Goal: Task Accomplishment & Management: Manage account settings

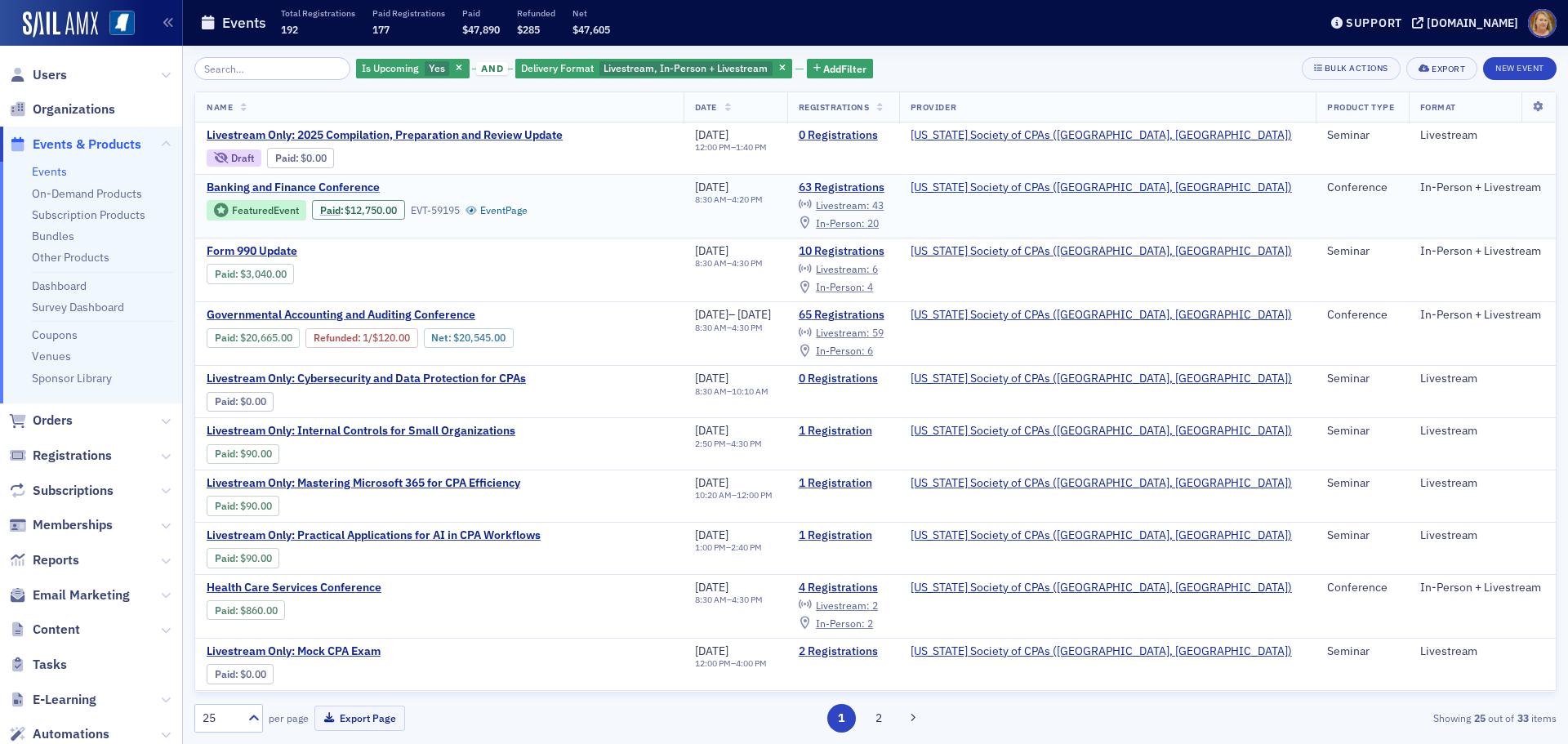
click at [347, 187] on span "Banking and Finance Conference" at bounding box center [343, 188] width 274 height 15
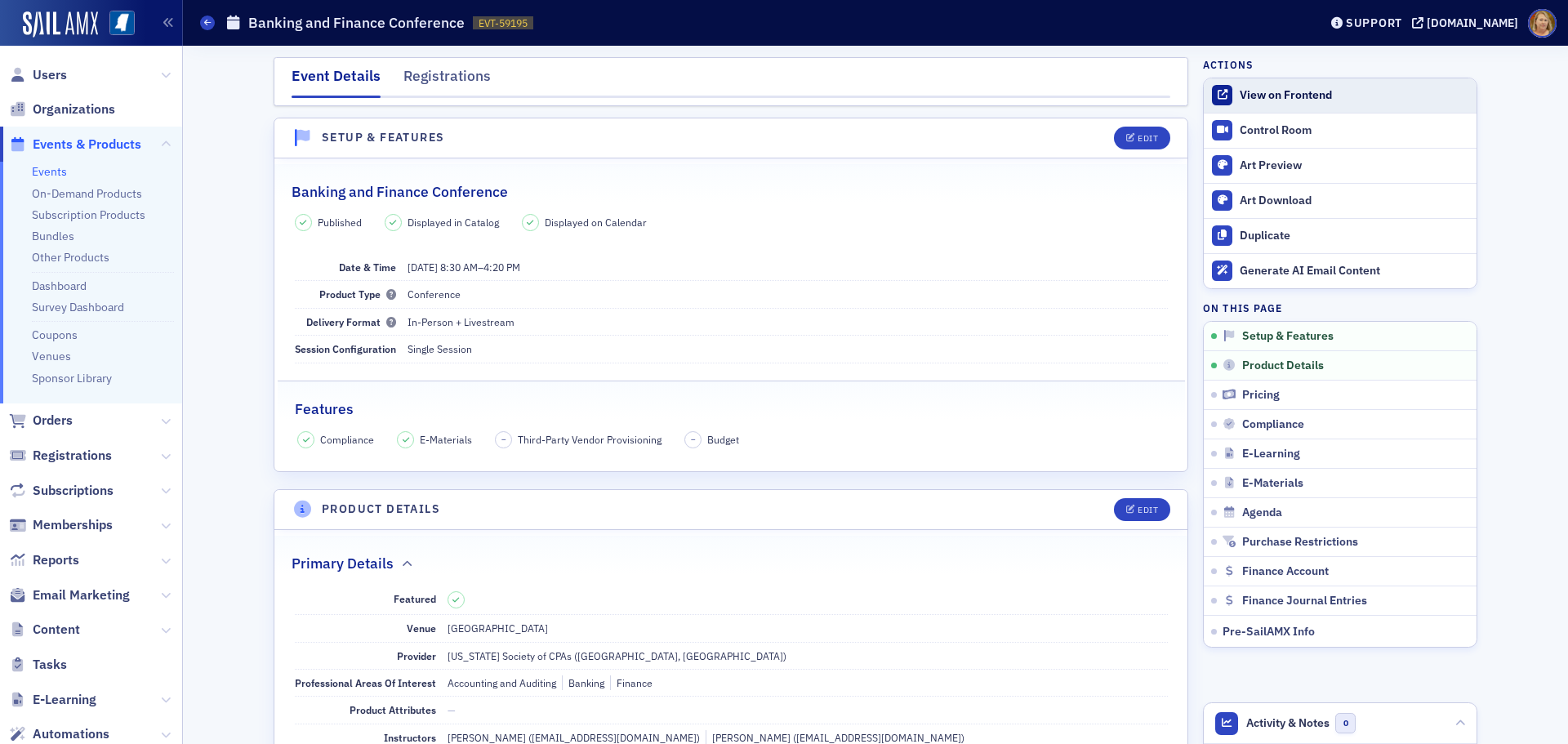
click at [1320, 95] on div "View on Frontend" at bounding box center [1353, 96] width 229 height 15
click at [39, 69] on span "Users" at bounding box center [50, 75] width 35 height 18
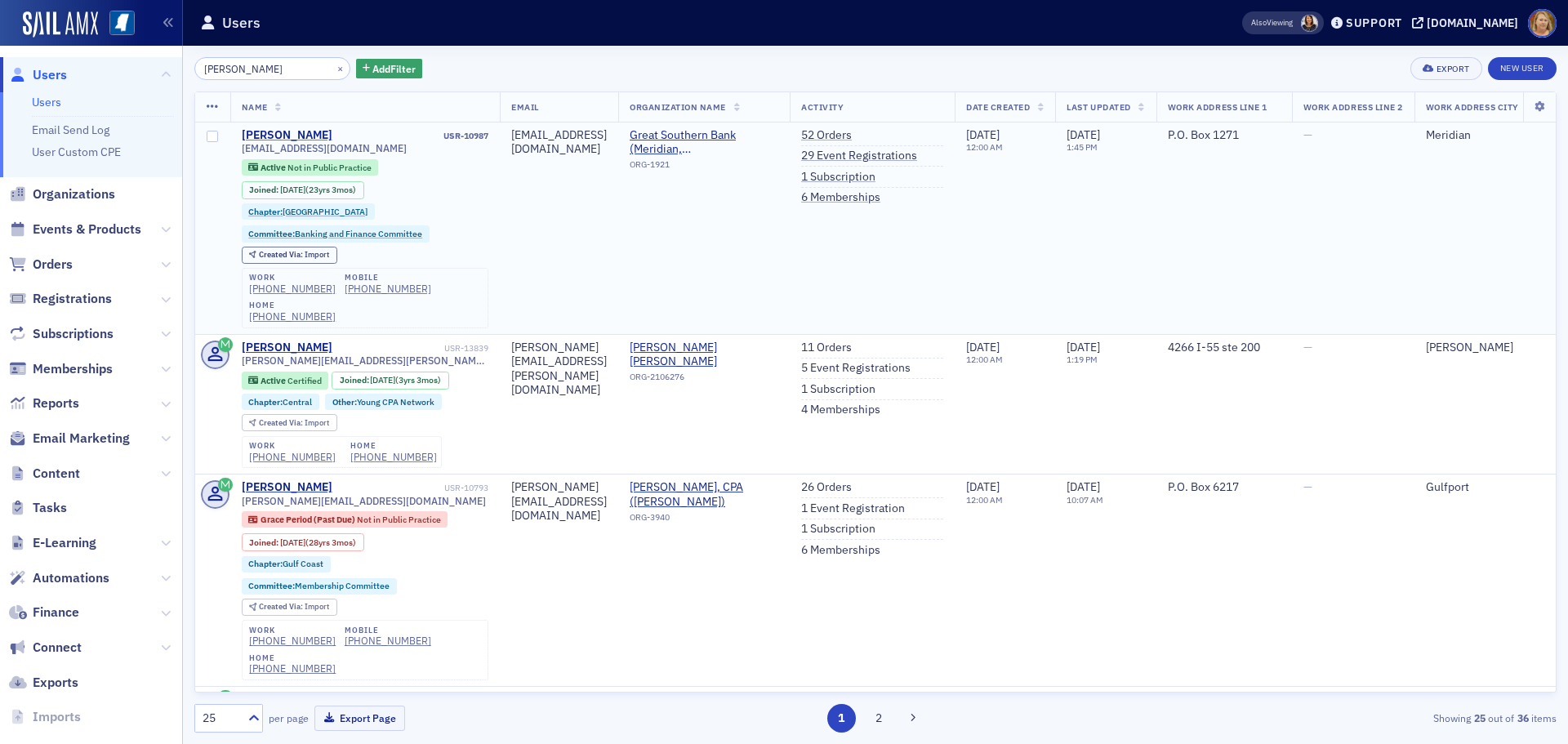
type input "[PERSON_NAME]"
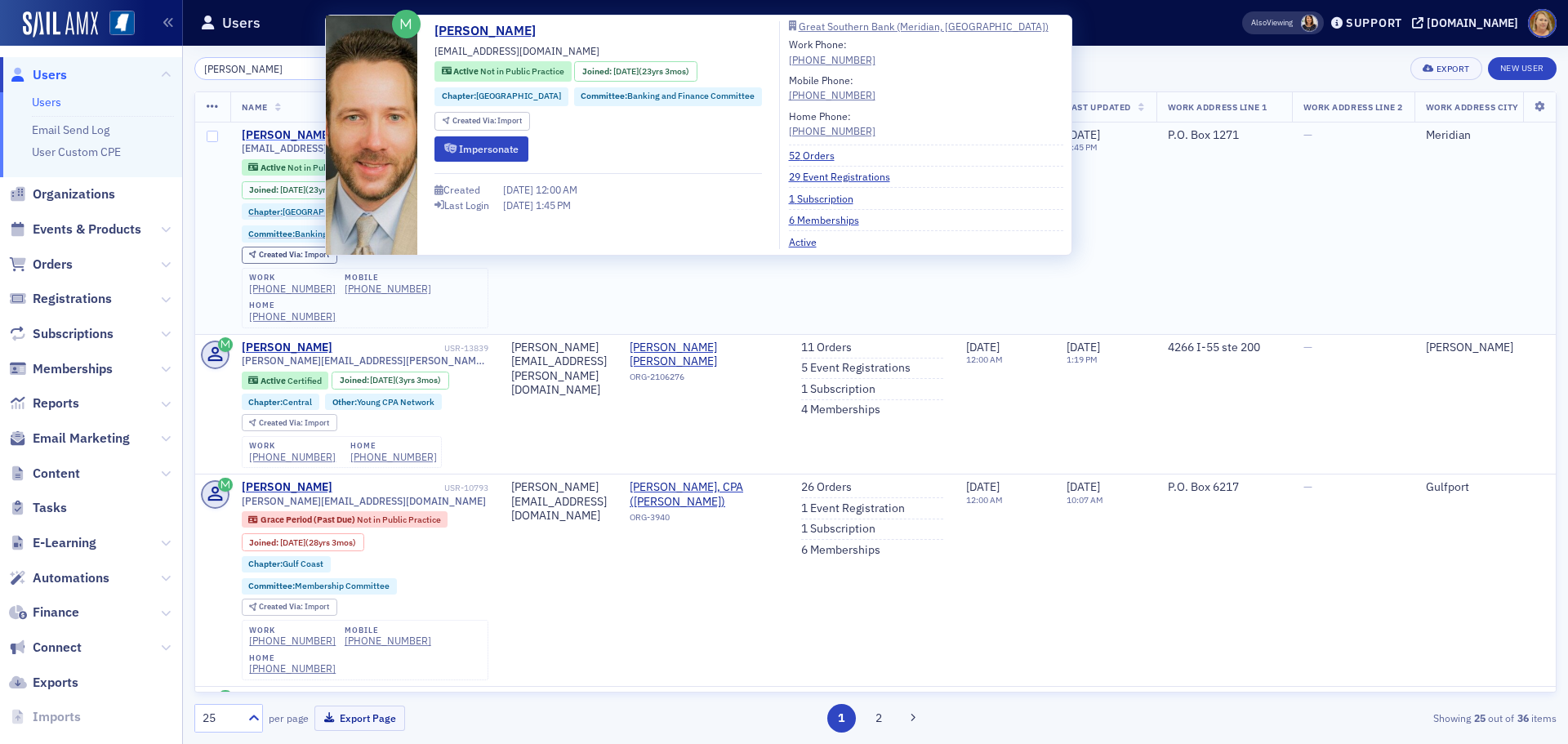
click at [257, 133] on div "[PERSON_NAME]" at bounding box center [287, 135] width 91 height 15
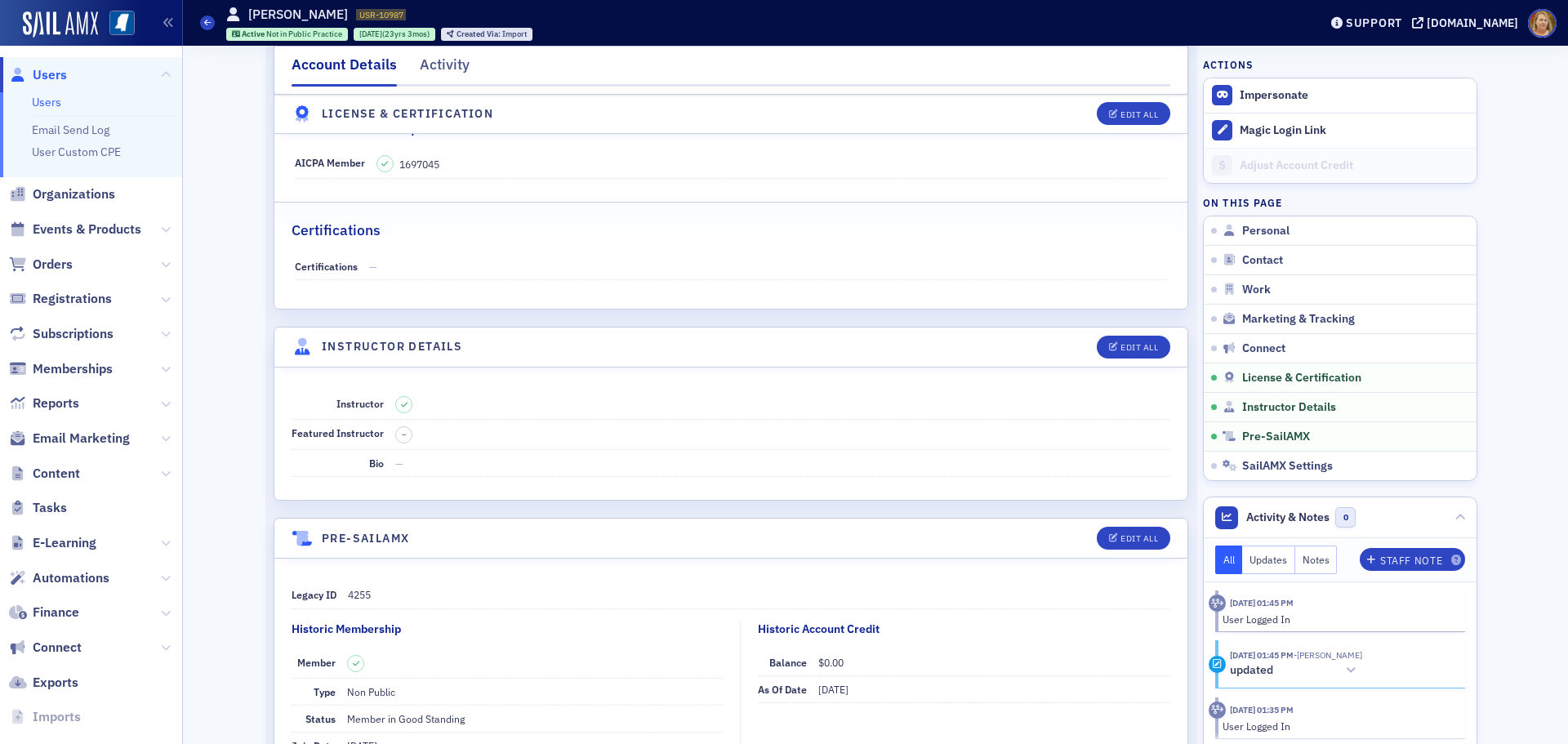
scroll to position [2778, 0]
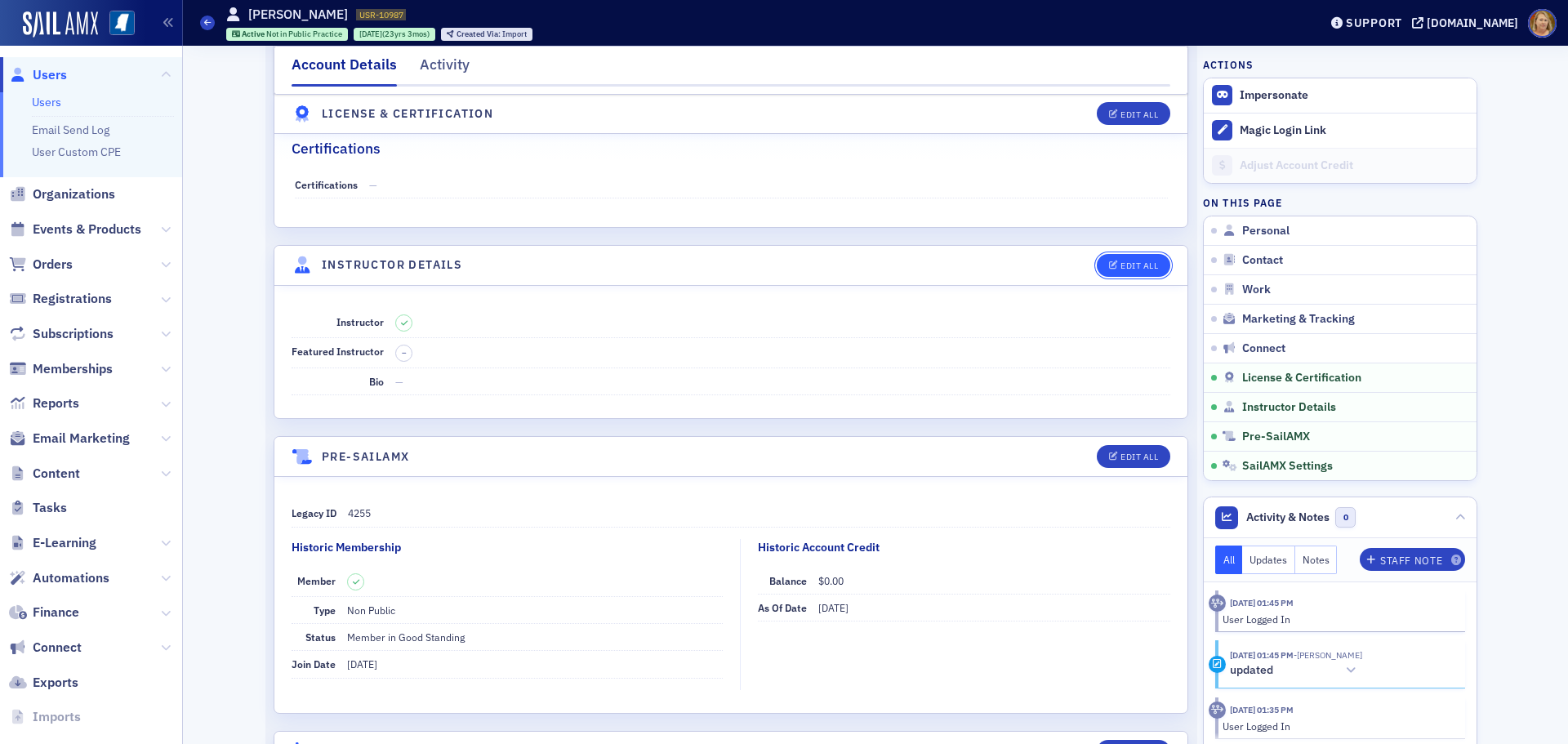
click at [1111, 263] on icon "button" at bounding box center [1114, 266] width 10 height 9
select select "US"
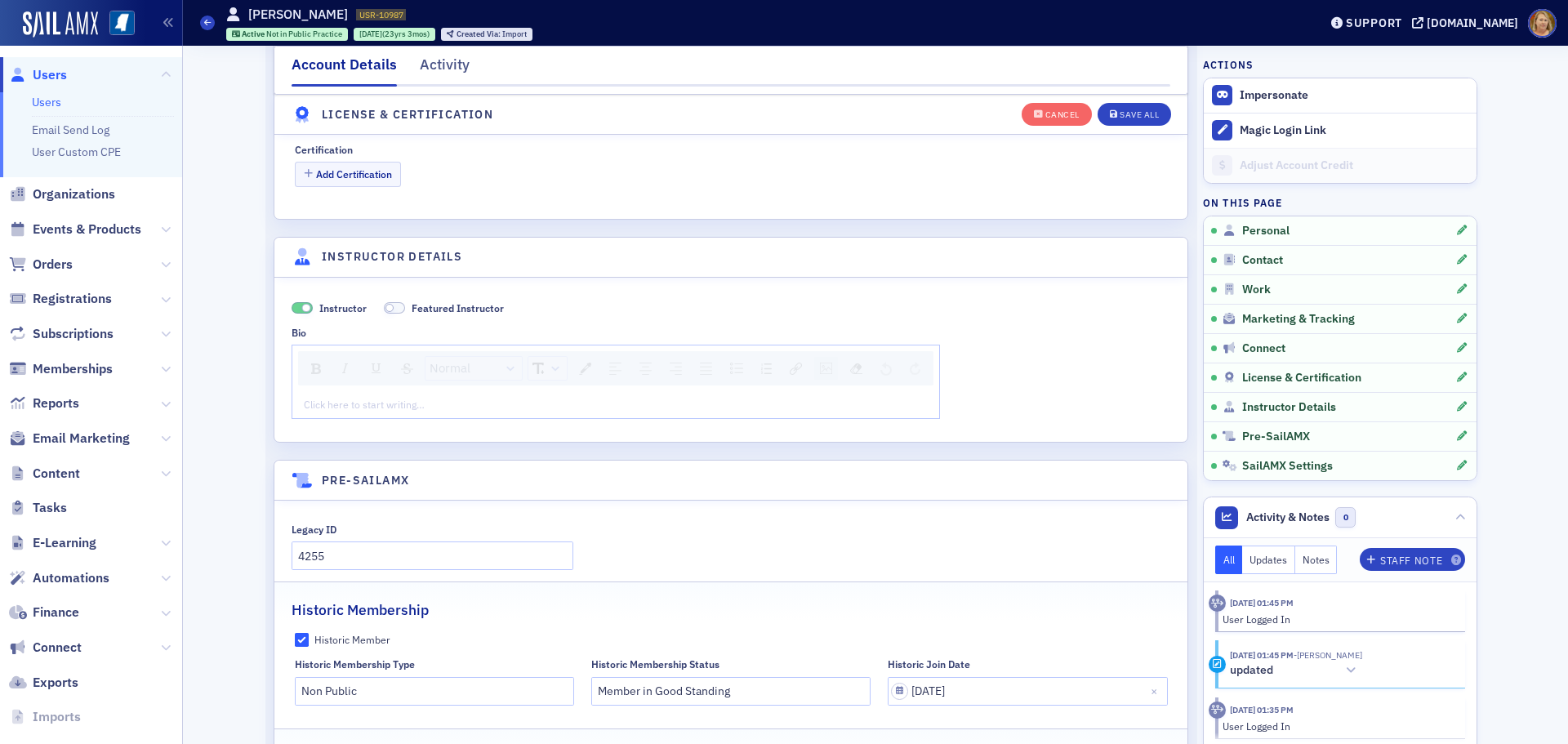
scroll to position [3562, 0]
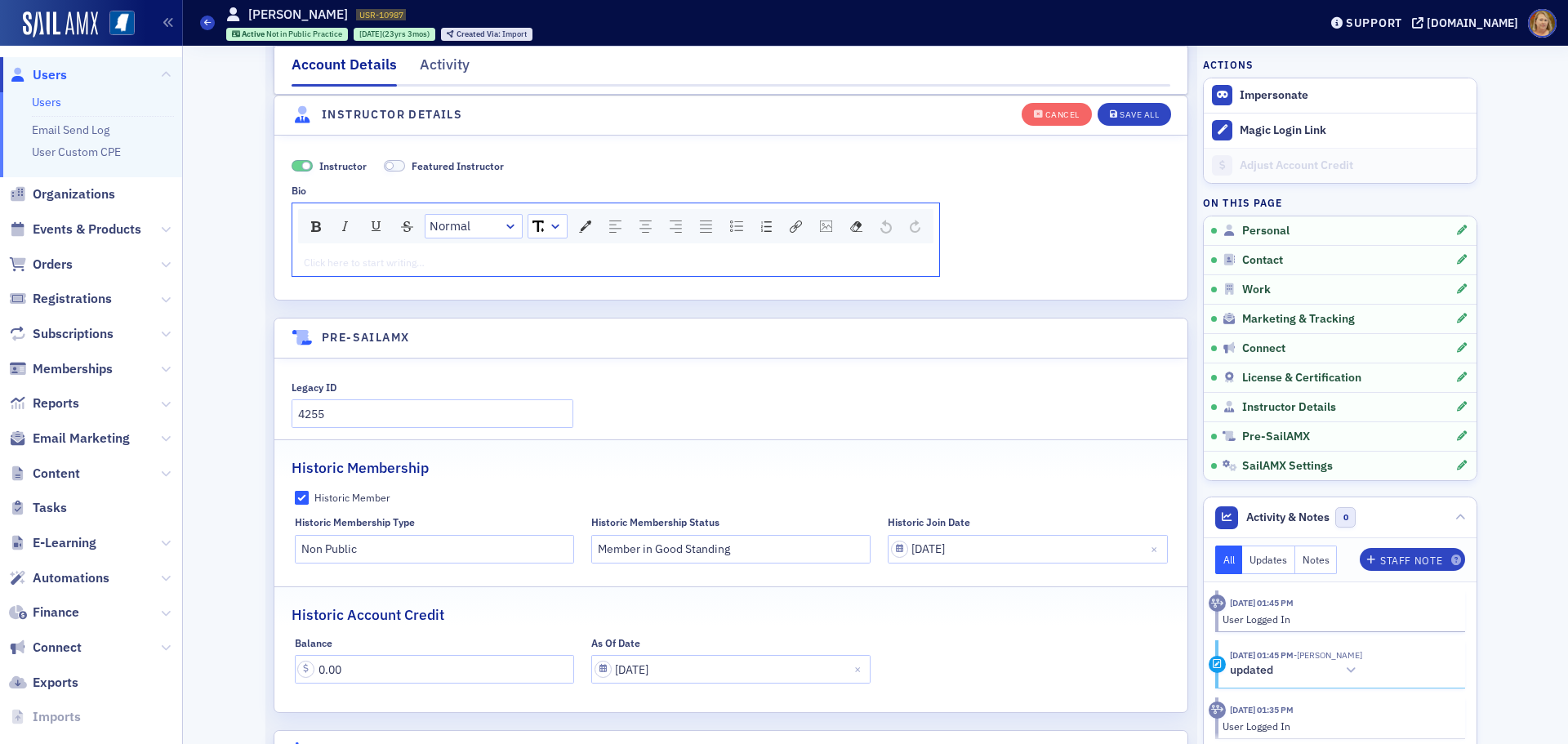
click at [311, 259] on div "rdw-editor" at bounding box center [616, 263] width 623 height 15
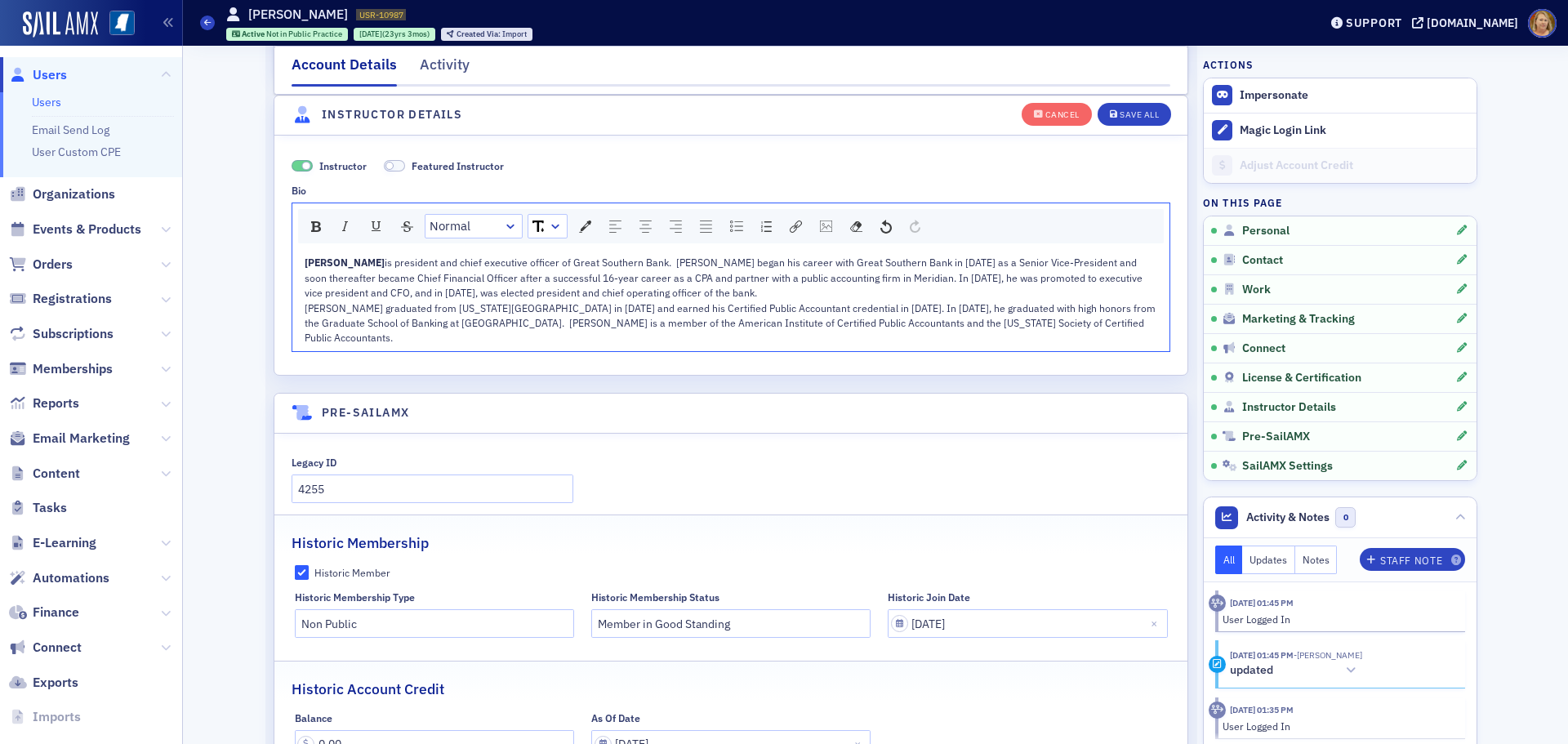
click at [761, 295] on div "Steven Cooksey is president and chief executive officer of Great Southern Bank.…" at bounding box center [731, 277] width 853 height 45
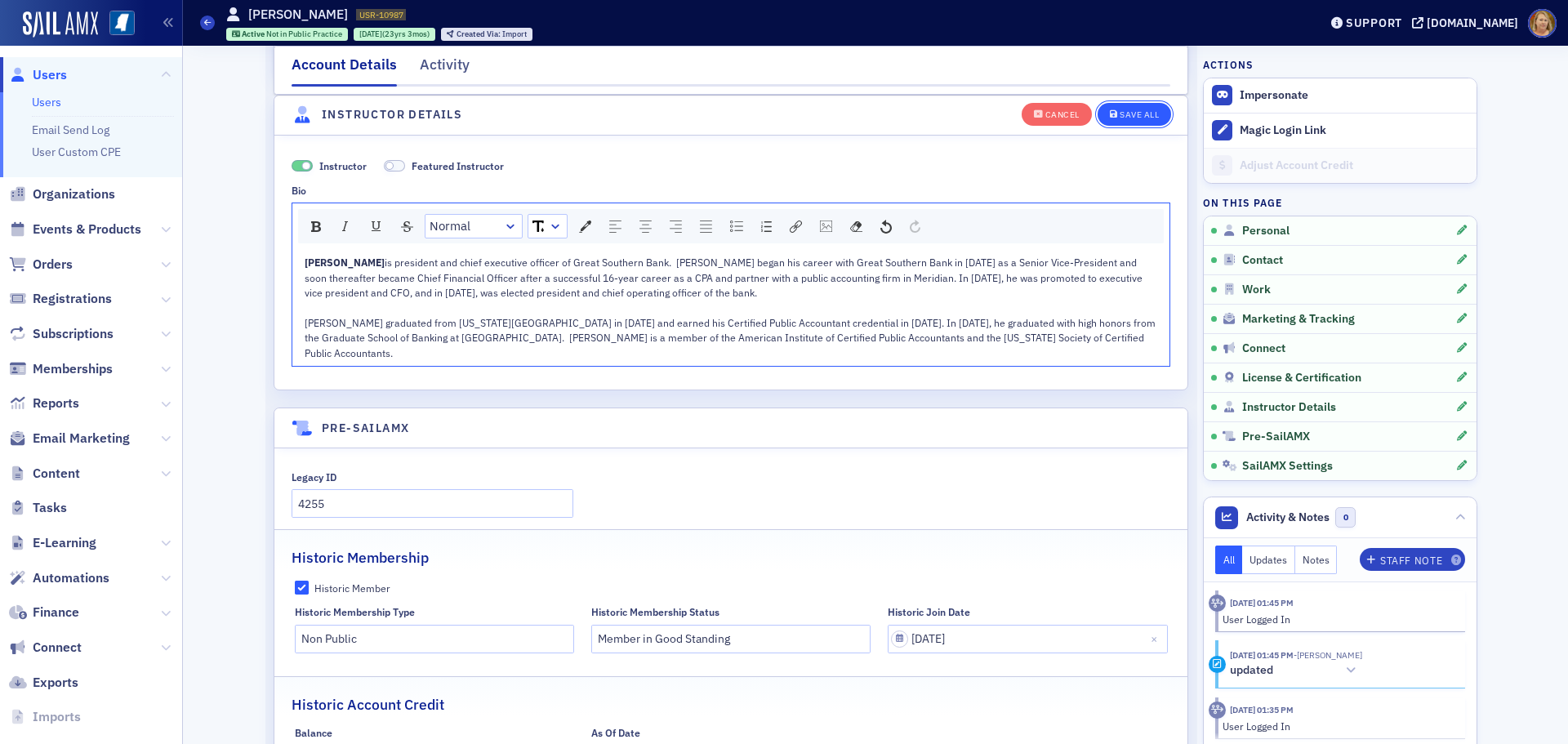
click at [1119, 119] on div "Save All" at bounding box center [1138, 115] width 39 height 9
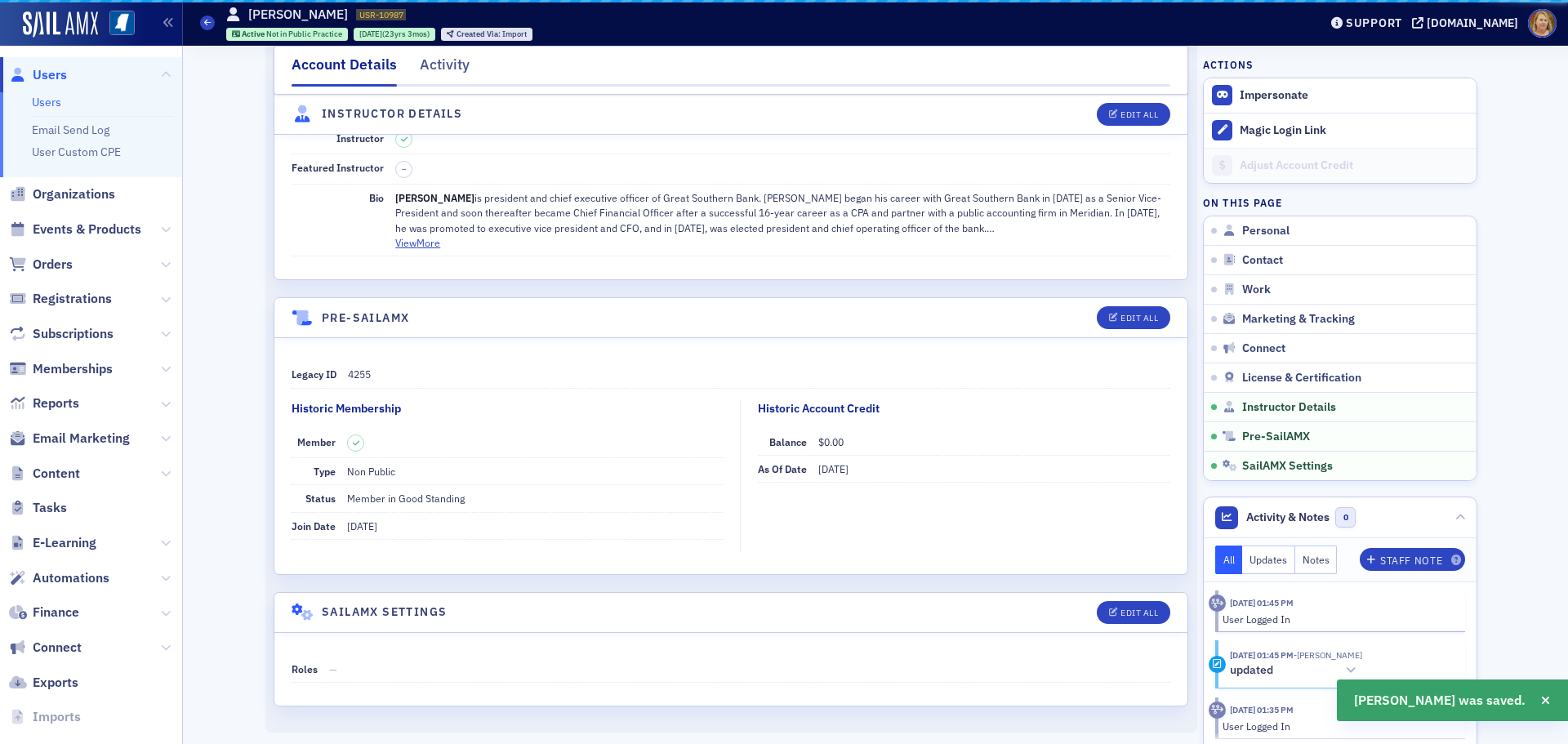
scroll to position [2962, 0]
